Goal: Transaction & Acquisition: Purchase product/service

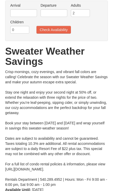
scroll to position [48, 0]
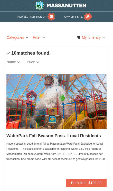
click at [20, 38] on link "Categories" at bounding box center [17, 37] width 25 height 8
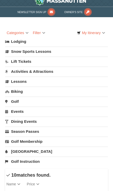
scroll to position [17, 0]
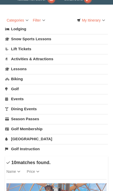
click at [20, 60] on link "Activities & Attractions" at bounding box center [56, 58] width 102 height 9
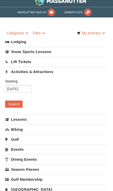
scroll to position [0, 0]
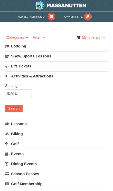
click at [17, 110] on button "Search" at bounding box center [13, 108] width 17 height 7
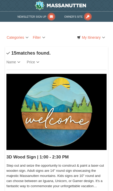
click at [23, 34] on link "Categories" at bounding box center [17, 37] width 25 height 8
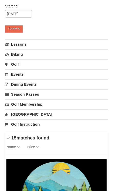
scroll to position [79, 0]
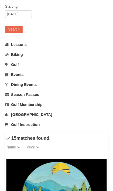
click at [19, 93] on link "Season Passes" at bounding box center [56, 94] width 102 height 9
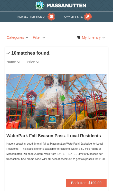
click at [21, 34] on link "Categories" at bounding box center [17, 37] width 25 height 8
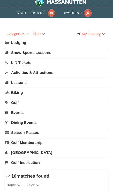
scroll to position [1, 0]
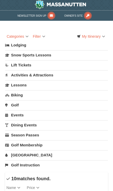
click at [19, 115] on link "Events" at bounding box center [56, 114] width 102 height 9
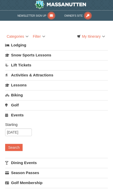
click at [15, 144] on button "Search" at bounding box center [13, 147] width 17 height 7
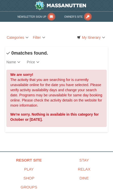
click at [17, 35] on link "Categories" at bounding box center [17, 37] width 25 height 8
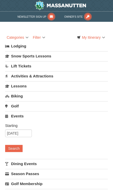
click at [11, 64] on link "Lift Tickets" at bounding box center [56, 65] width 102 height 9
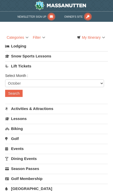
click at [14, 93] on button "Search" at bounding box center [13, 93] width 17 height 7
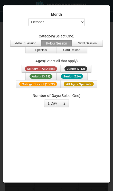
select select "10"
click at [67, 67] on span "Junior (7-12)" at bounding box center [75, 68] width 23 height 5
click at [53, 102] on button "1 Day" at bounding box center [52, 103] width 16 height 8
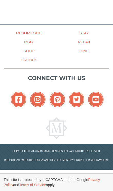
scroll to position [335, 0]
